Goal: Complete application form

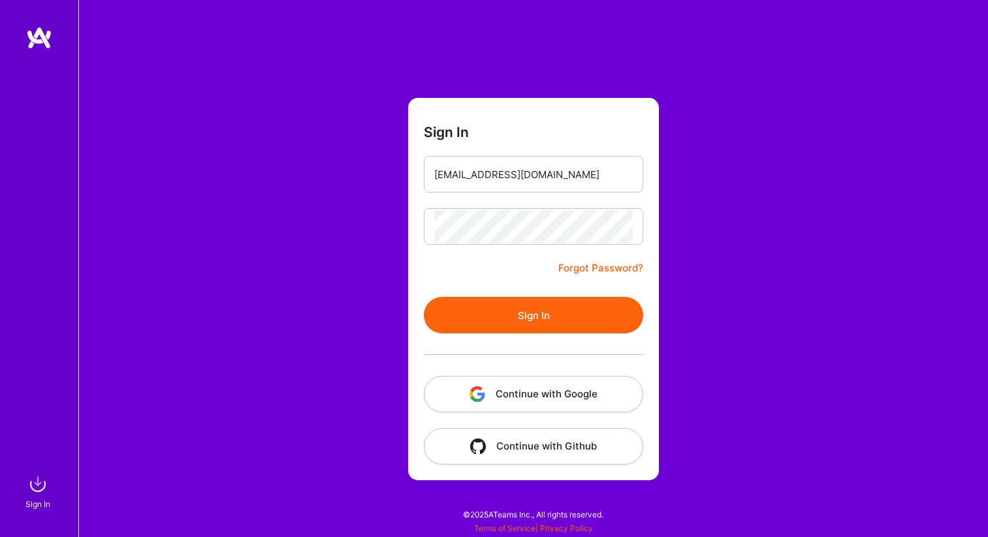
click at [560, 302] on button "Sign In" at bounding box center [533, 315] width 219 height 37
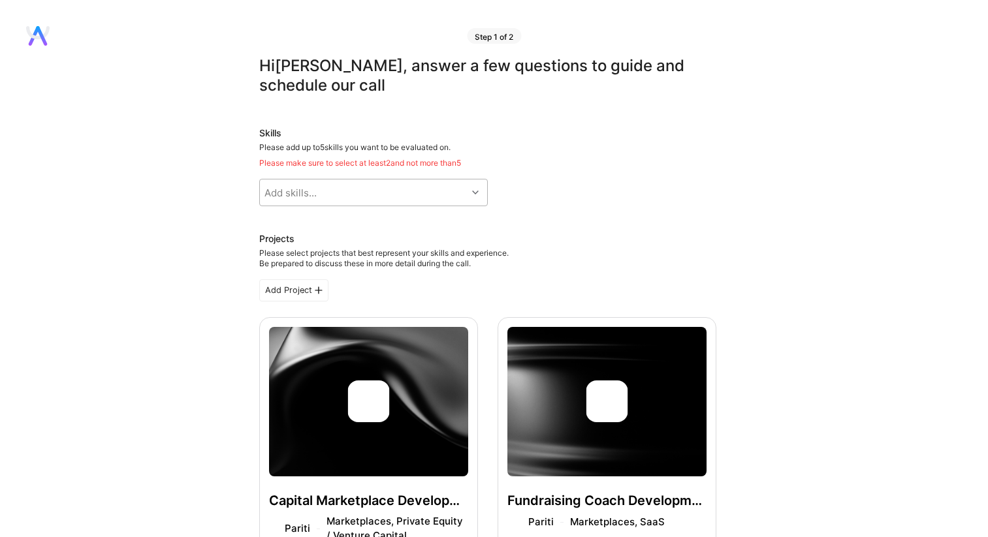
click at [354, 191] on div "Add skills..." at bounding box center [363, 193] width 207 height 26
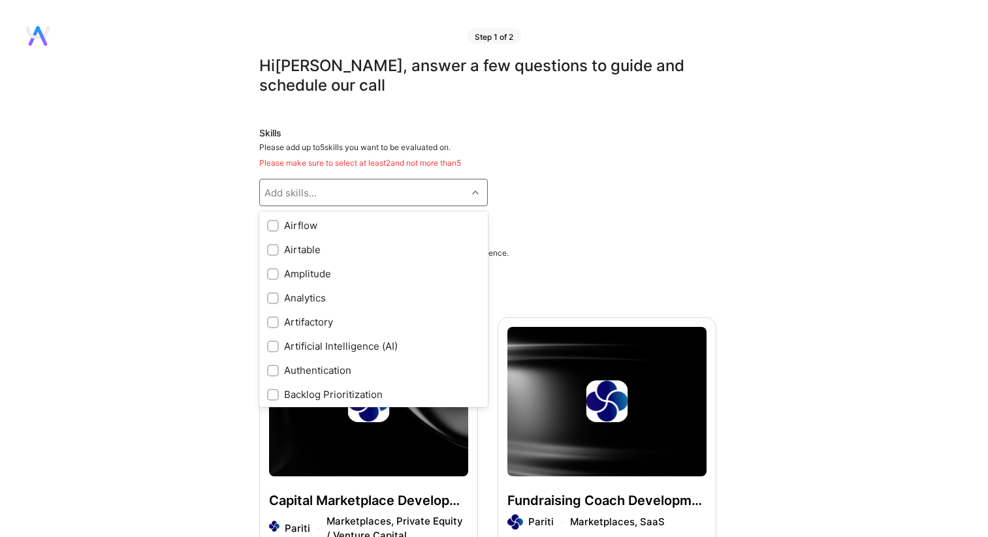
scroll to position [90, 0]
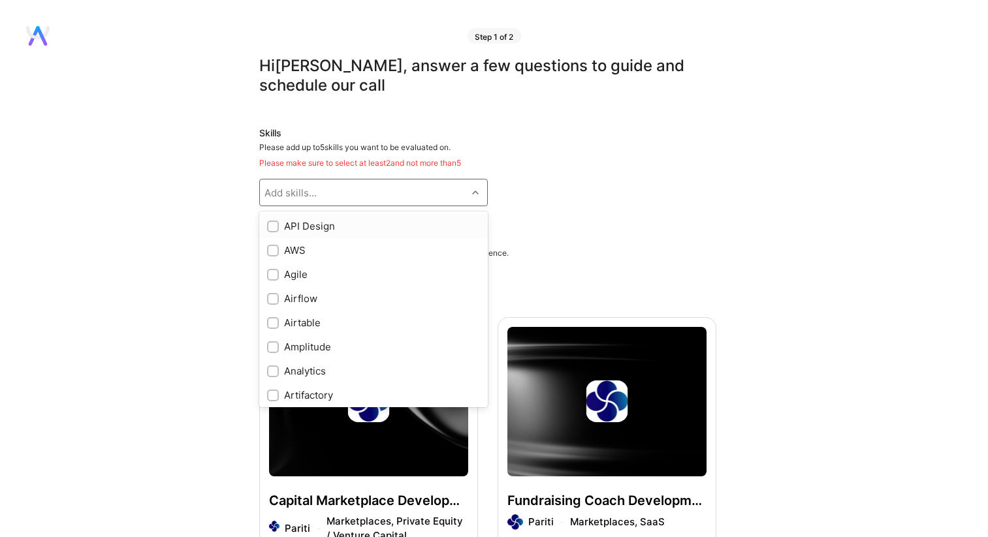
click at [327, 203] on div "Add skills..." at bounding box center [363, 193] width 207 height 26
type input "AI"
click at [273, 273] on input "checkbox" at bounding box center [274, 275] width 9 height 9
checkbox input "true"
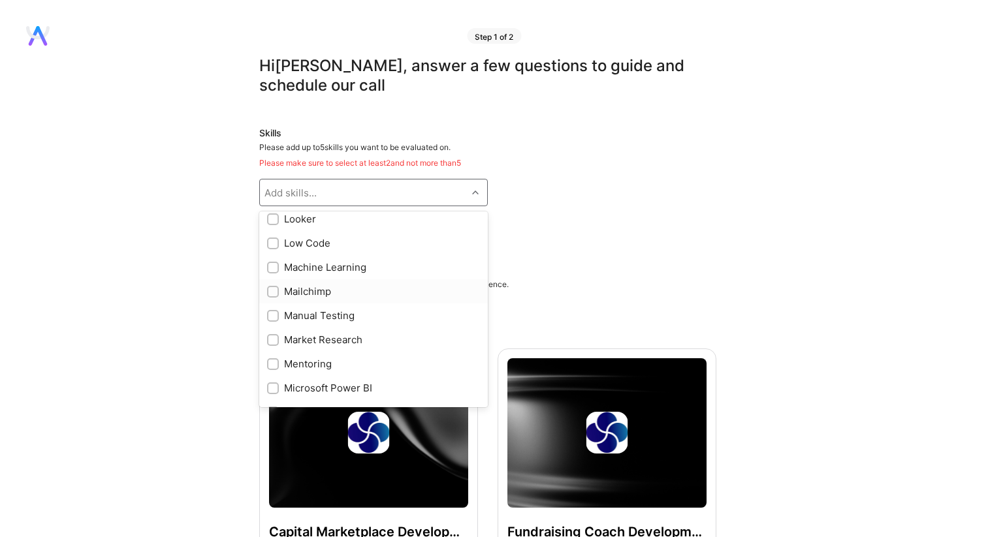
scroll to position [747, 0]
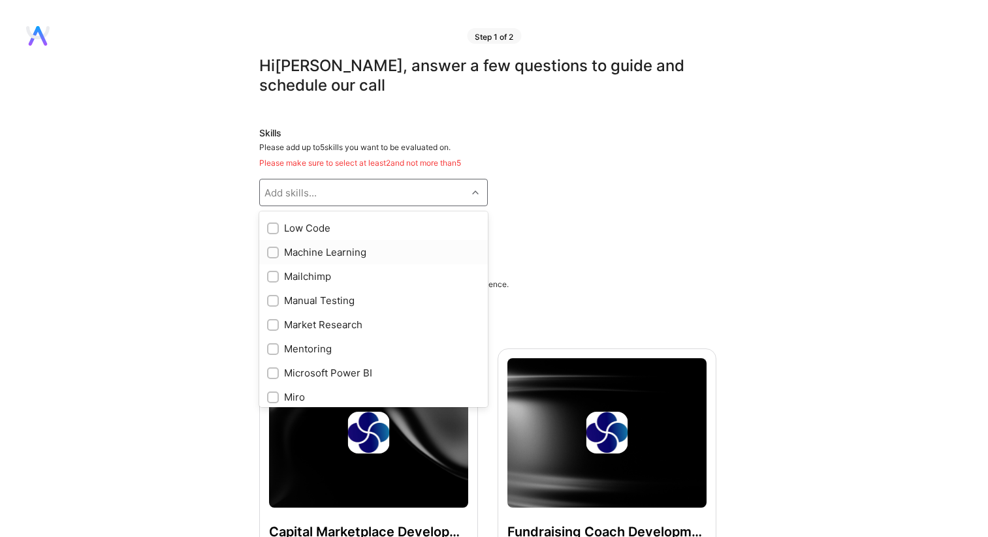
click at [340, 255] on div "Machine Learning" at bounding box center [373, 253] width 213 height 14
checkbox input "true"
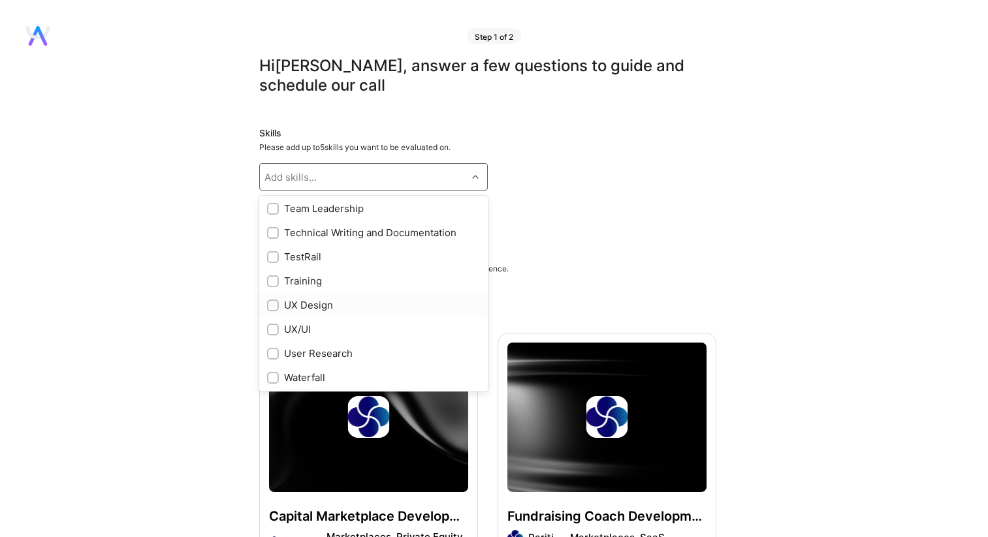
scroll to position [1694, 0]
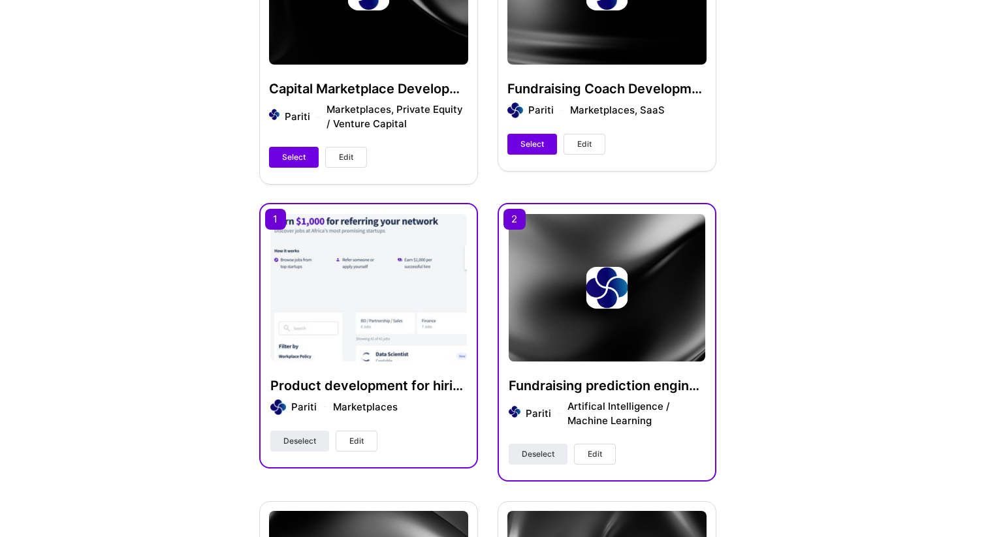
scroll to position [451, 0]
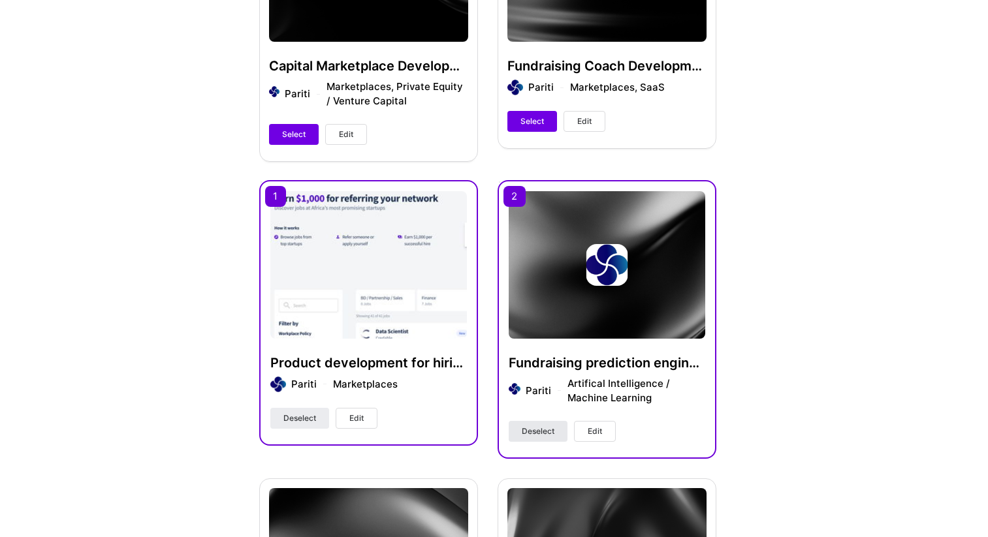
click at [546, 430] on span "Deselect" at bounding box center [538, 432] width 33 height 12
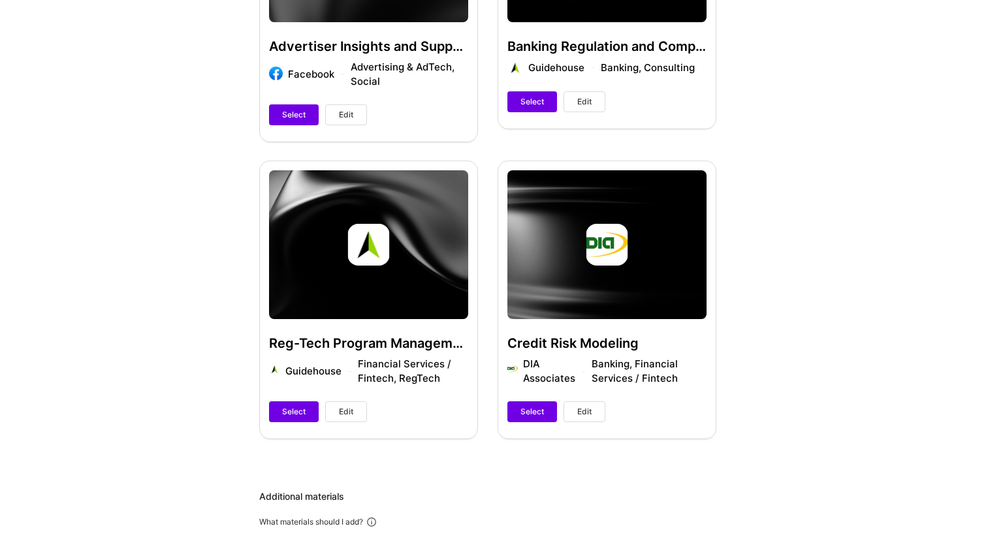
scroll to position [2324, 0]
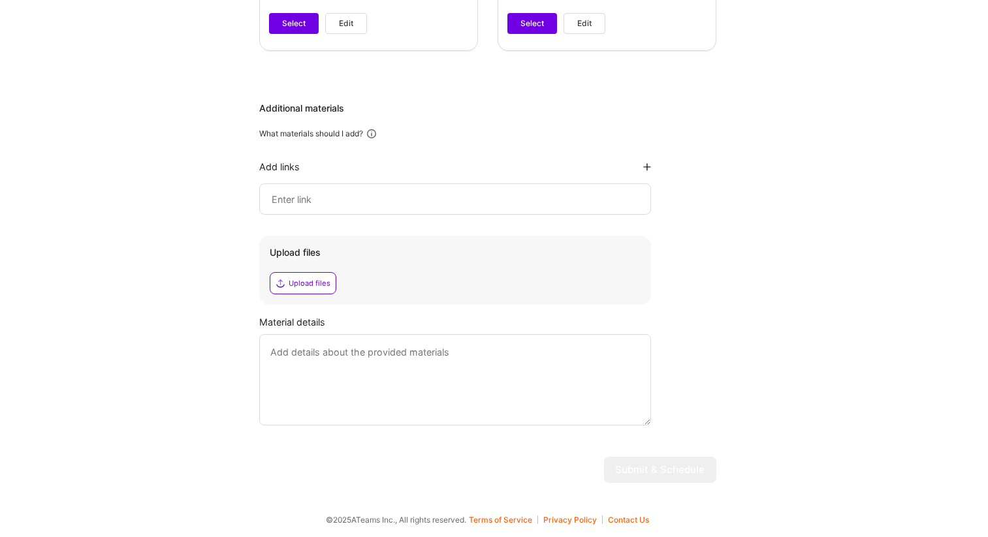
click at [384, 365] on textarea at bounding box center [455, 379] width 392 height 91
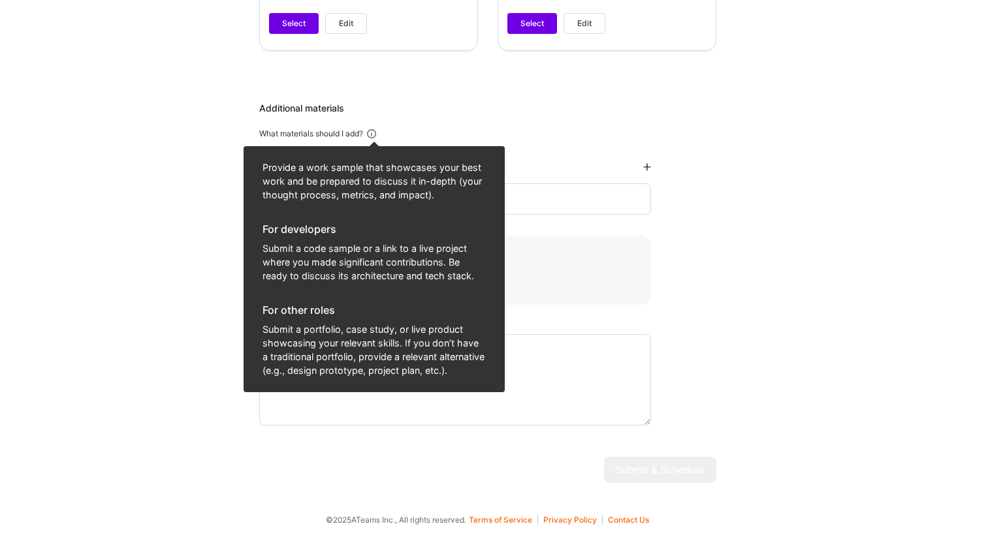
click at [374, 134] on icon at bounding box center [372, 134] width 12 height 12
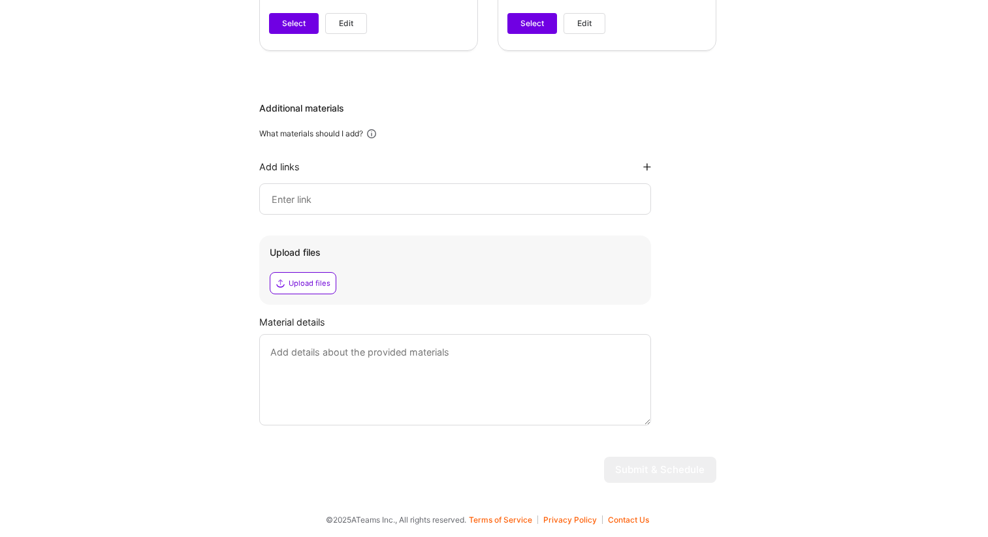
click at [382, 188] on div at bounding box center [455, 199] width 392 height 31
click at [375, 210] on div at bounding box center [455, 199] width 392 height 31
click at [296, 180] on div "Add links" at bounding box center [455, 188] width 392 height 54
click at [294, 195] on input at bounding box center [455, 199] width 370 height 16
paste input "[URL][DOMAIN_NAME]"
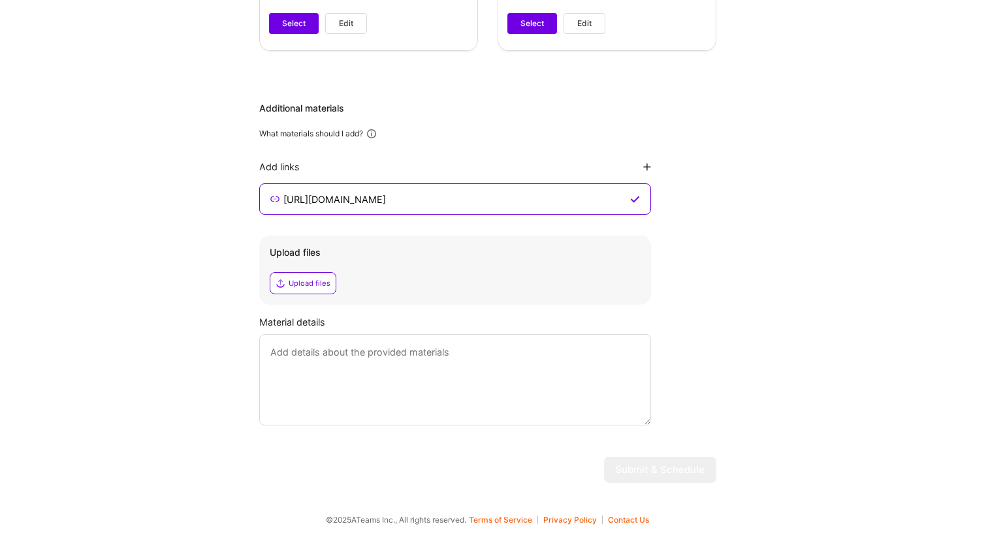
type input "[URL][DOMAIN_NAME]"
click at [665, 264] on div "Additional materials What materials should I add? Add links [URL][DOMAIN_NAME] …" at bounding box center [487, 264] width 457 height 324
click at [316, 393] on textarea at bounding box center [455, 379] width 392 height 91
type textarea "sss"
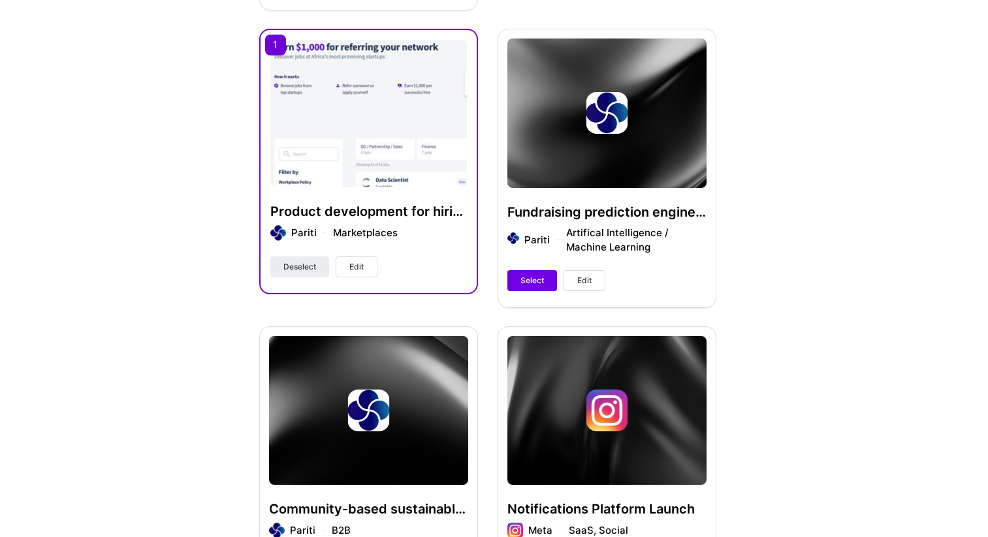
scroll to position [636, 0]
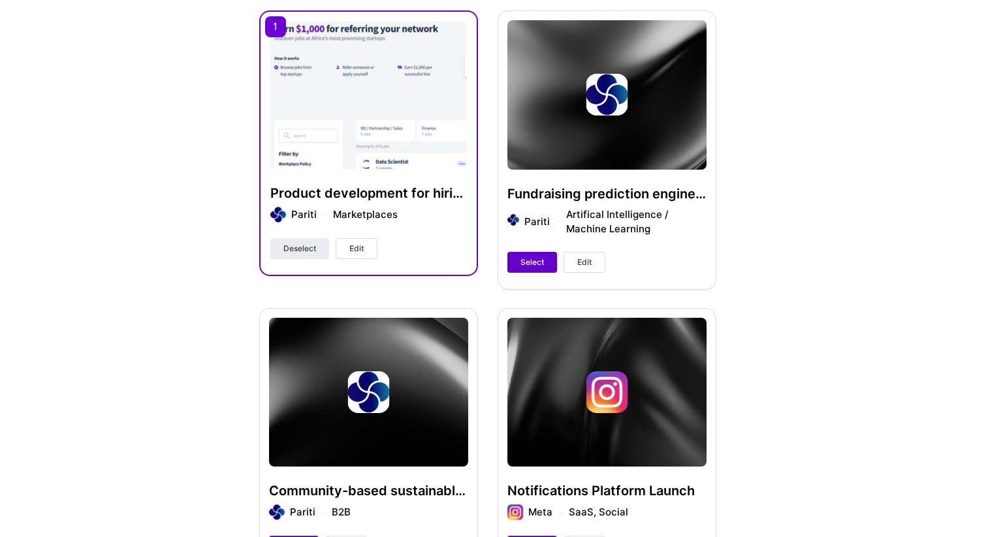
click at [519, 260] on button "Select" at bounding box center [532, 262] width 50 height 21
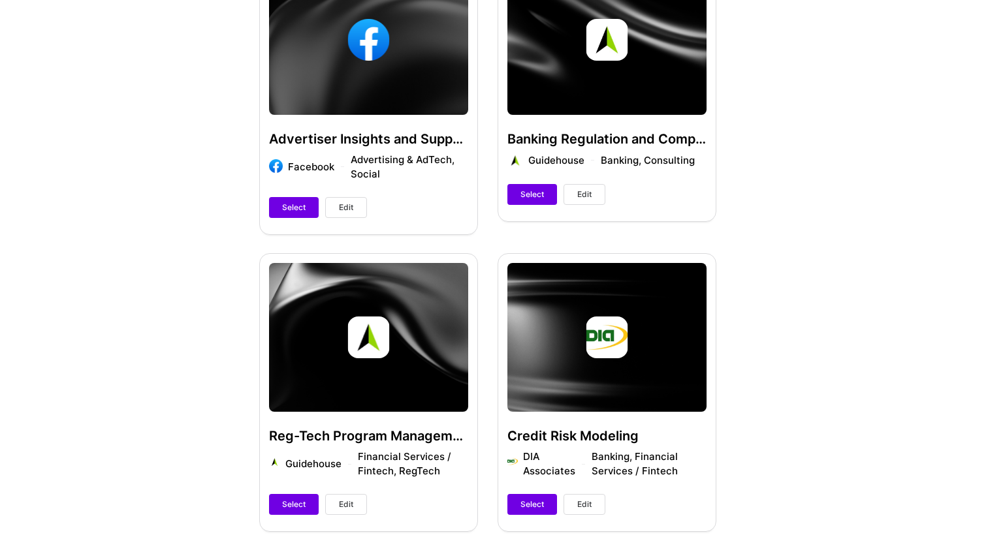
scroll to position [2309, 0]
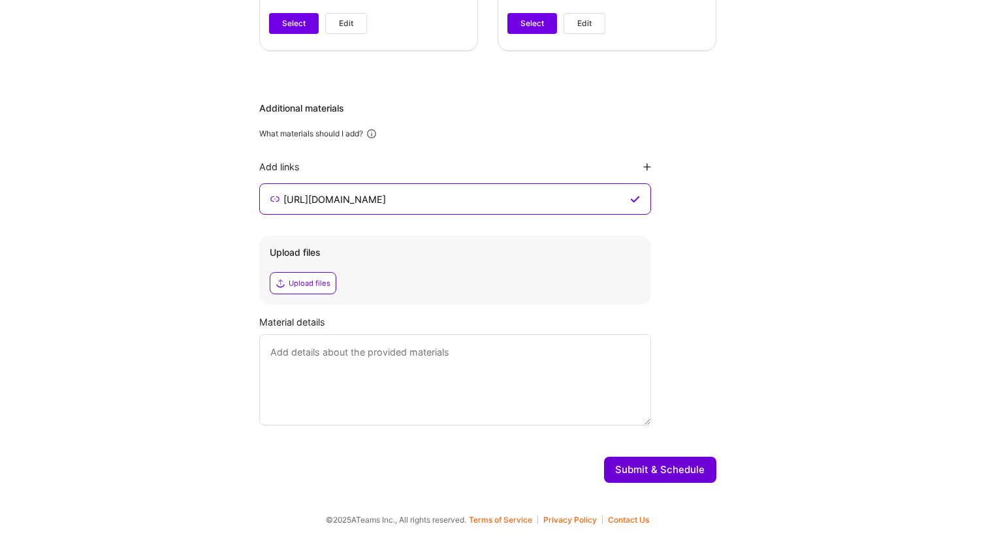
click at [660, 462] on button "Submit & Schedule" at bounding box center [660, 470] width 112 height 26
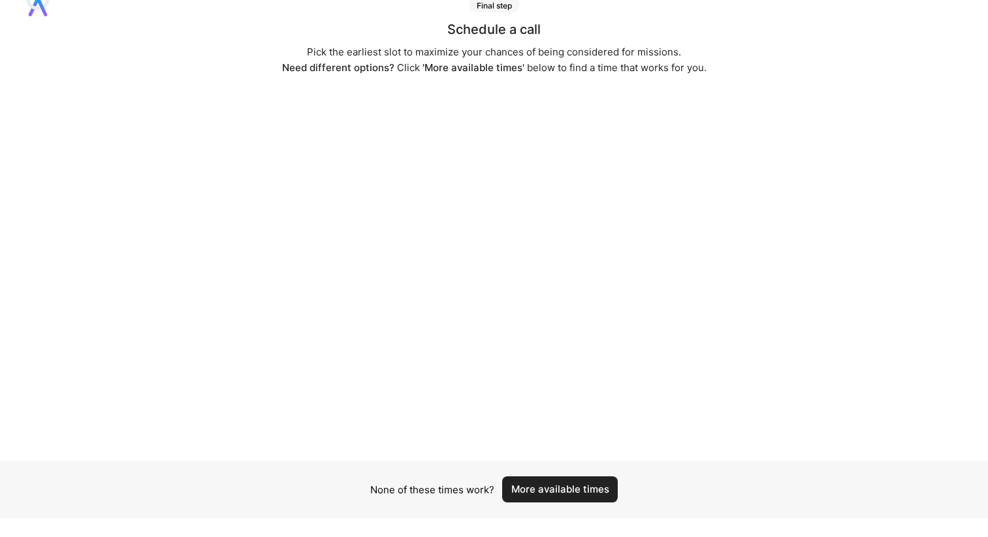
scroll to position [62, 0]
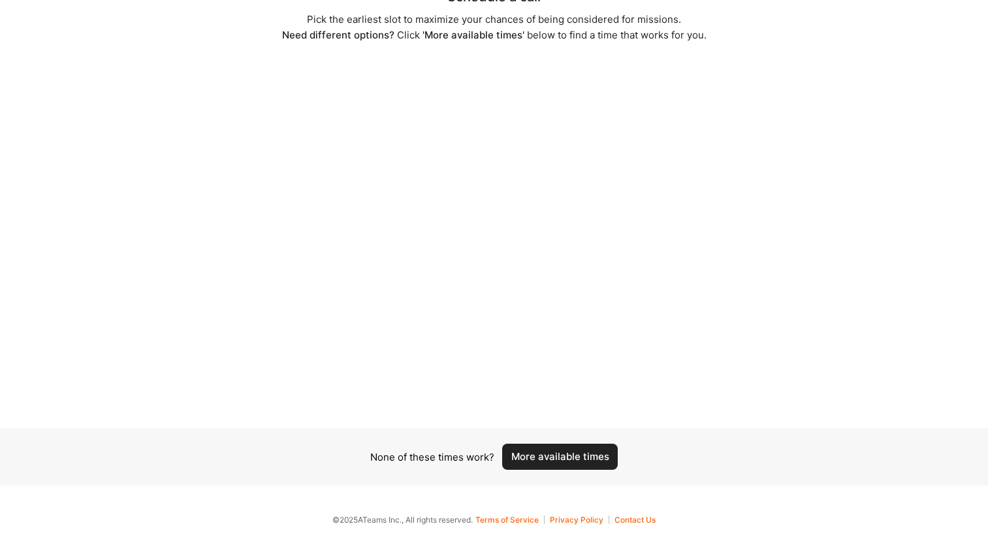
click at [551, 447] on button "More available times" at bounding box center [560, 457] width 116 height 26
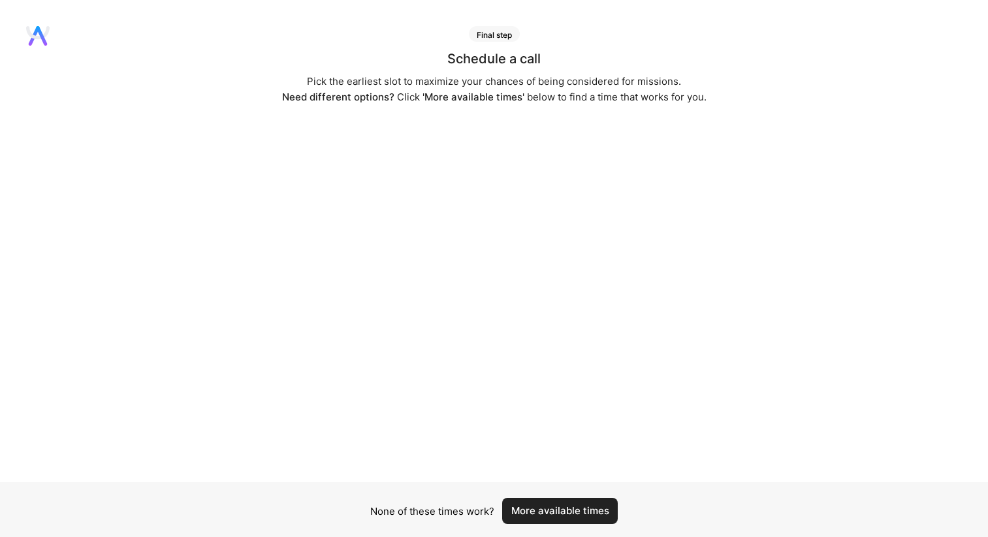
click at [564, 513] on button "More available times" at bounding box center [560, 511] width 116 height 26
click at [541, 516] on button "More available times" at bounding box center [560, 511] width 116 height 26
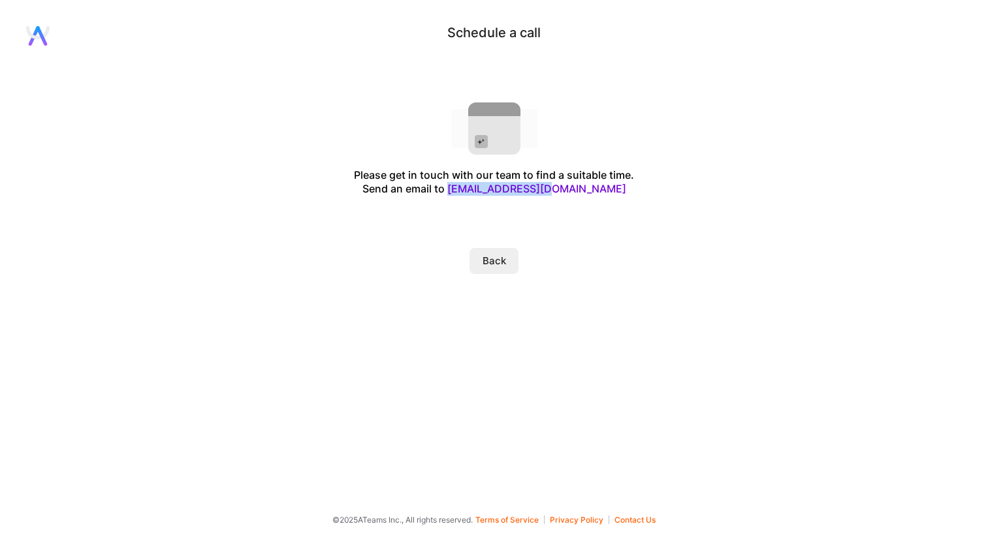
drag, startPoint x: 586, startPoint y: 185, endPoint x: 490, endPoint y: 196, distance: 96.6
click at [490, 195] on div "Please get in touch with our team to find a suitable time. Send an email to [EM…" at bounding box center [494, 181] width 280 height 27
copy link "[EMAIL_ADDRESS][DOMAIN_NAME]"
click at [632, 249] on div "Schedule a call Please get in touch with our team to find a suitable time. Send…" at bounding box center [494, 150] width 988 height 248
